Goal: Transaction & Acquisition: Purchase product/service

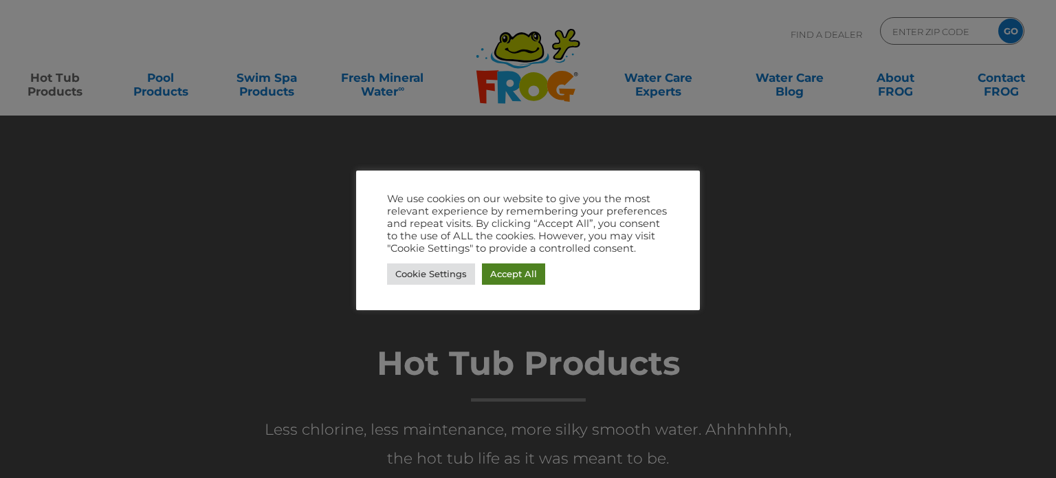
click at [500, 277] on link "Accept All" at bounding box center [513, 273] width 63 height 21
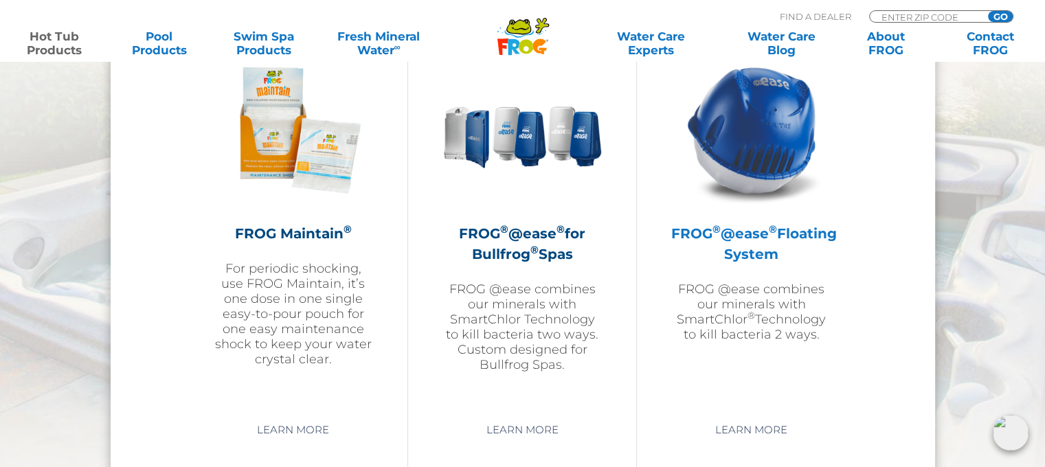
scroll to position [1581, 0]
click at [716, 244] on h2 "FROG ® @ease ® Floating System" at bounding box center [752, 243] width 160 height 41
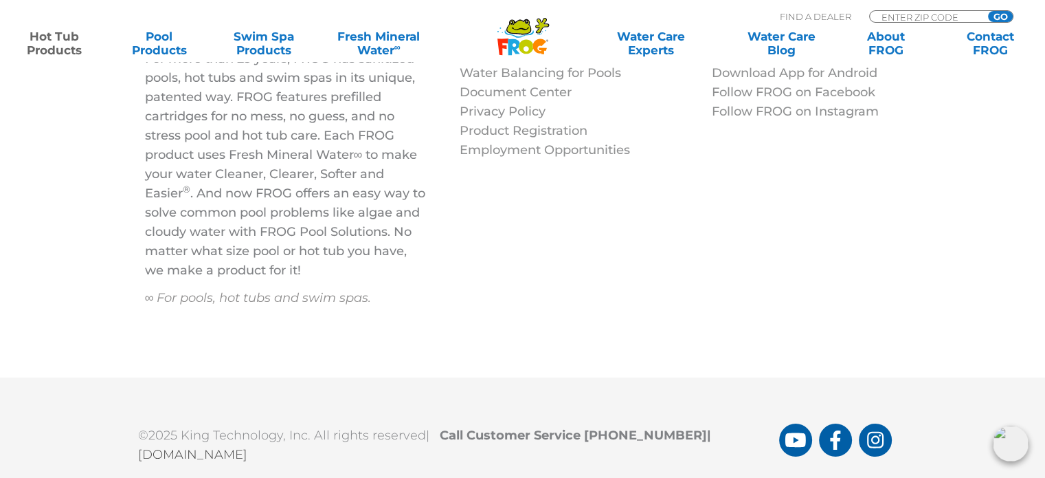
scroll to position [4741, 0]
